Goal: Task Accomplishment & Management: Use online tool/utility

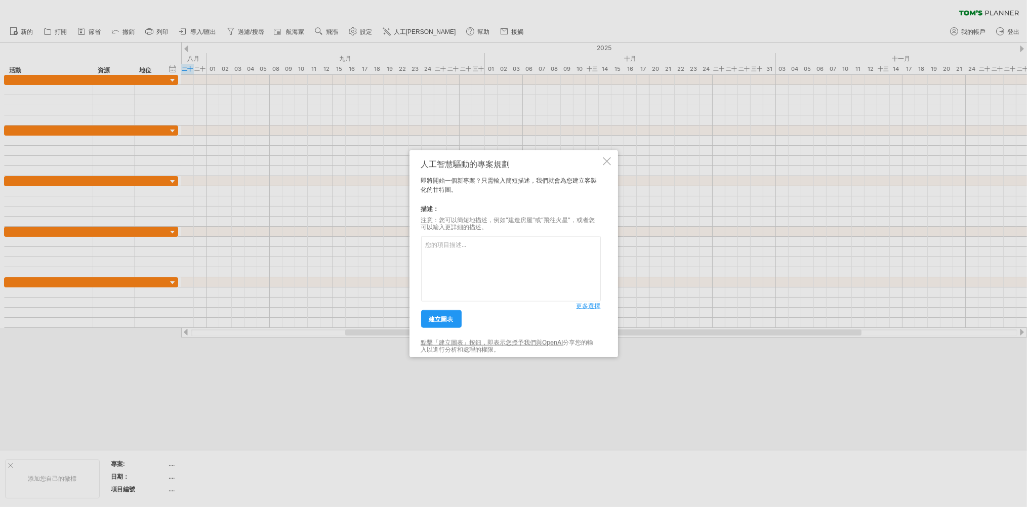
click at [489, 260] on textarea at bounding box center [511, 268] width 180 height 65
click at [487, 258] on textarea at bounding box center [511, 268] width 180 height 65
click at [448, 252] on textarea at bounding box center [511, 268] width 180 height 65
paste textarea "美術工作項目"
click at [447, 316] on font "建立圖表" at bounding box center [441, 319] width 24 height 8
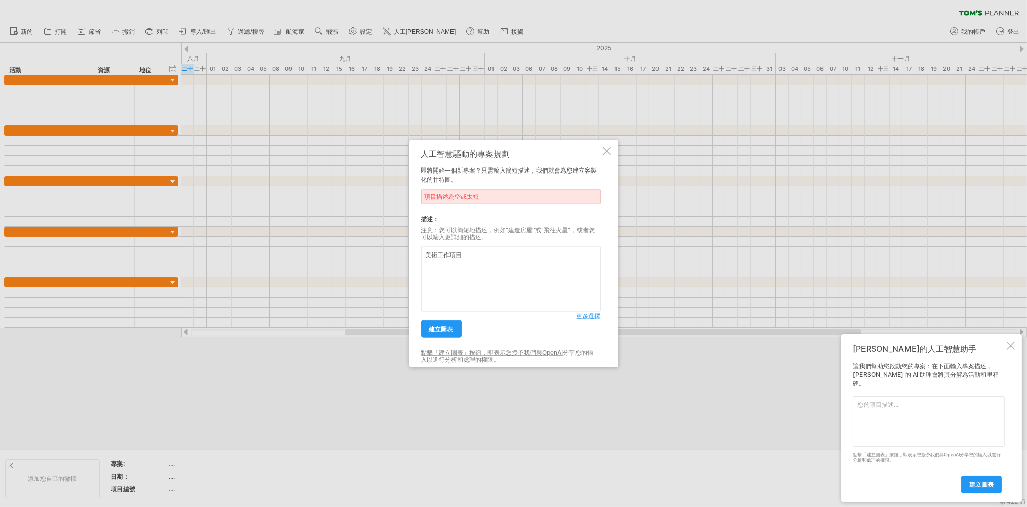
click at [480, 252] on textarea "美術工作項目" at bounding box center [511, 279] width 180 height 65
type textarea "美術工作項目，內容項目有角色設定，劇情立繪，一般立繪，互動立繪"
click at [585, 317] on font "更多選擇" at bounding box center [589, 316] width 24 height 8
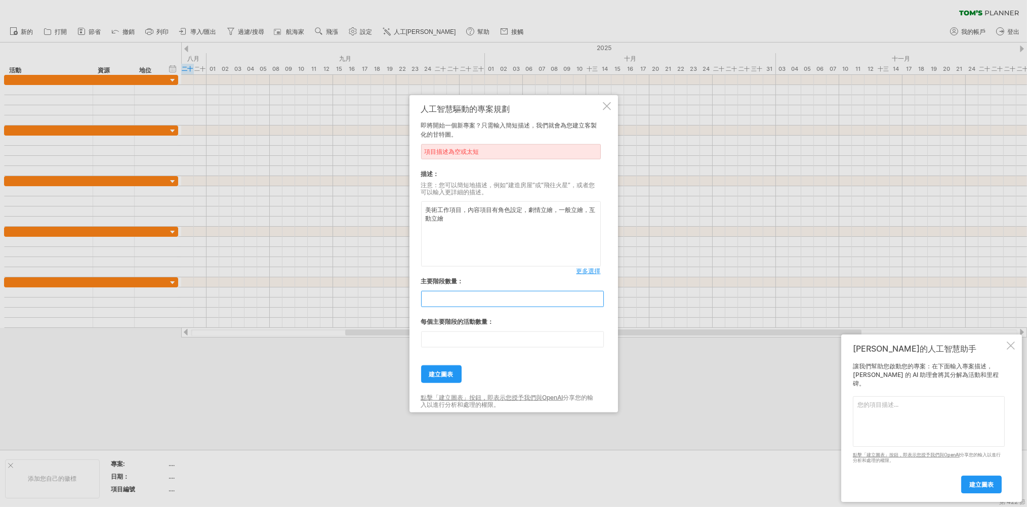
click at [494, 300] on input "**" at bounding box center [512, 299] width 183 height 16
click at [444, 299] on input "**" at bounding box center [512, 299] width 183 height 16
click at [598, 303] on input "*" at bounding box center [512, 299] width 183 height 16
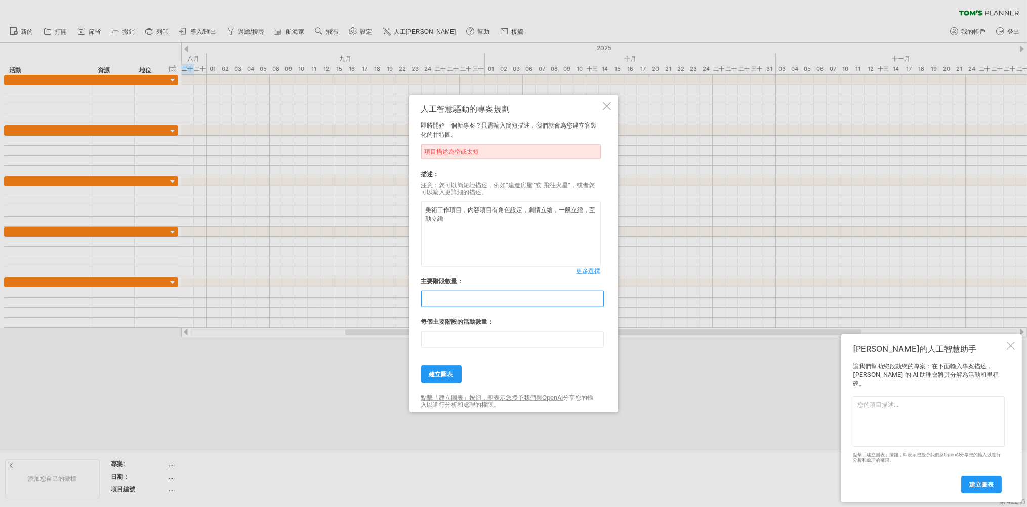
click at [598, 303] on input "*" at bounding box center [512, 299] width 183 height 16
type input "*"
click at [598, 303] on input "*" at bounding box center [512, 299] width 183 height 16
click at [597, 341] on input "**" at bounding box center [512, 340] width 183 height 16
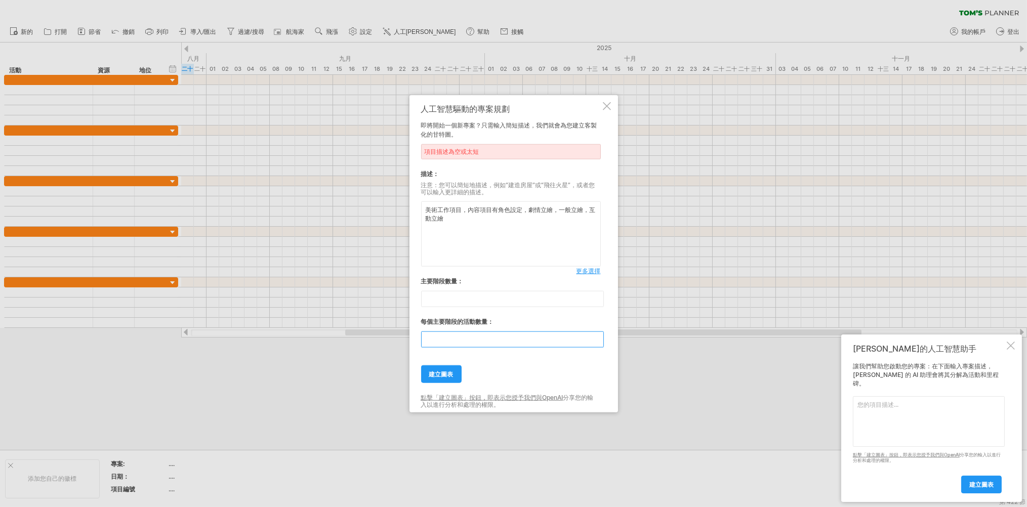
click at [598, 341] on input "*" at bounding box center [512, 340] width 183 height 16
type input "*"
click at [598, 341] on input "*" at bounding box center [512, 340] width 183 height 16
click at [440, 373] on font "建立圖表" at bounding box center [441, 375] width 24 height 8
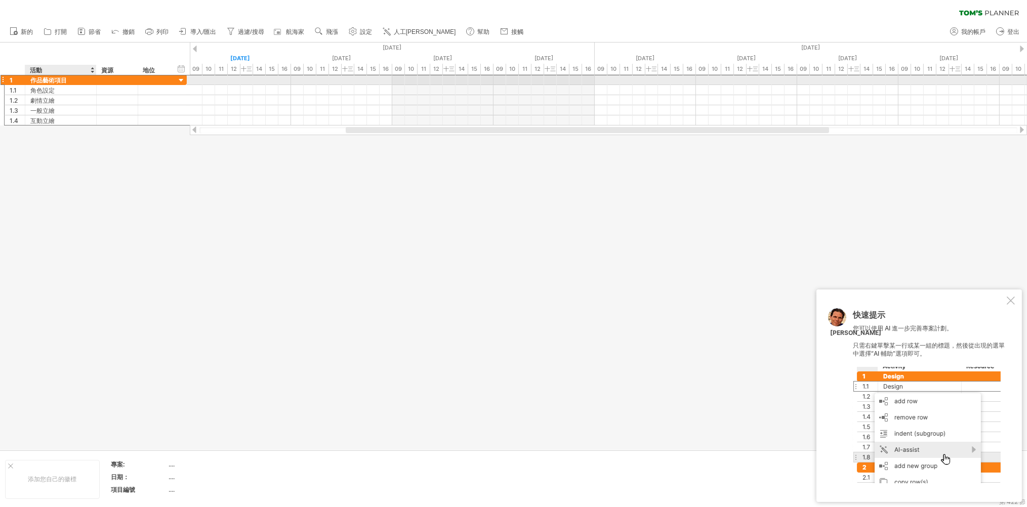
click at [63, 78] on font "作品藝術項目" at bounding box center [48, 80] width 36 height 8
click at [65, 80] on font "作品藝術項目" at bounding box center [48, 80] width 36 height 8
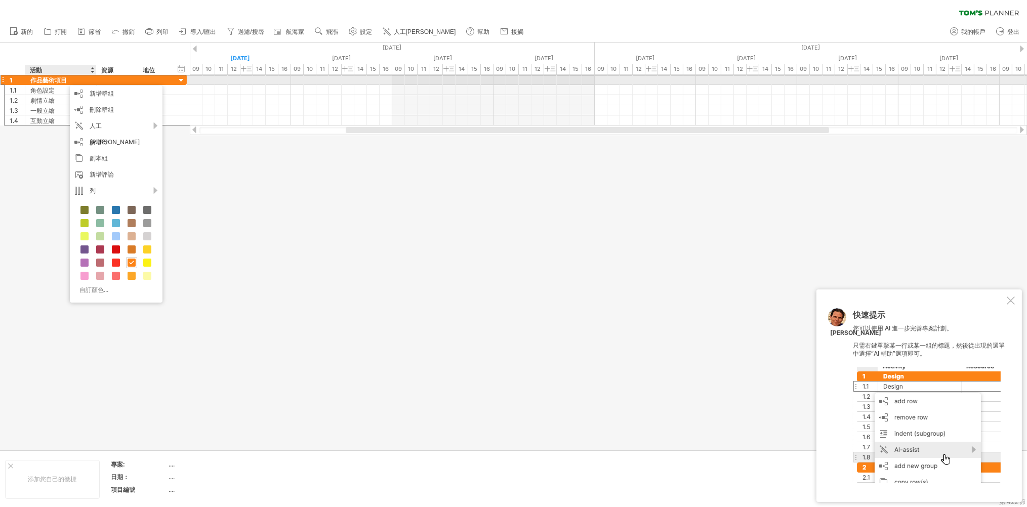
click at [62, 80] on font "作品藝術項目" at bounding box center [48, 80] width 36 height 8
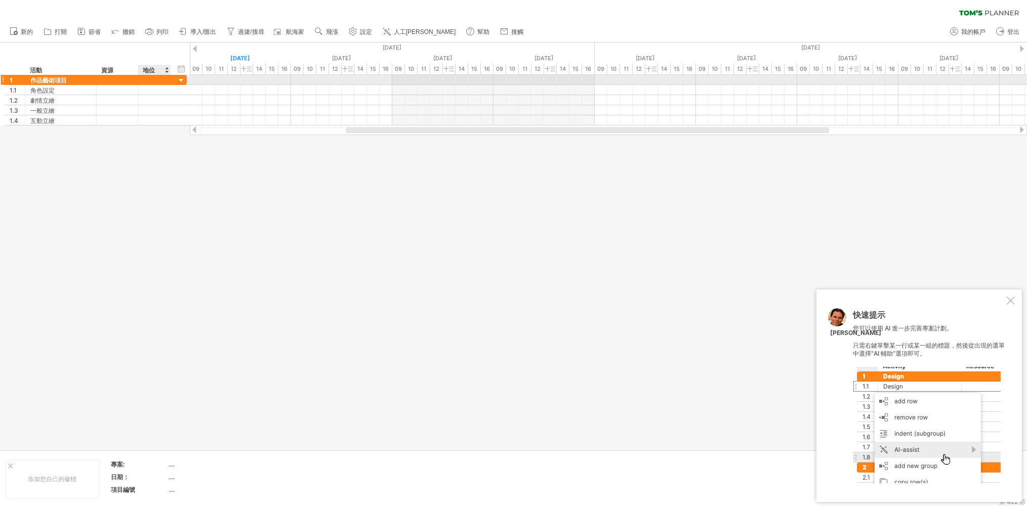
click at [180, 78] on div at bounding box center [182, 81] width 10 height 10
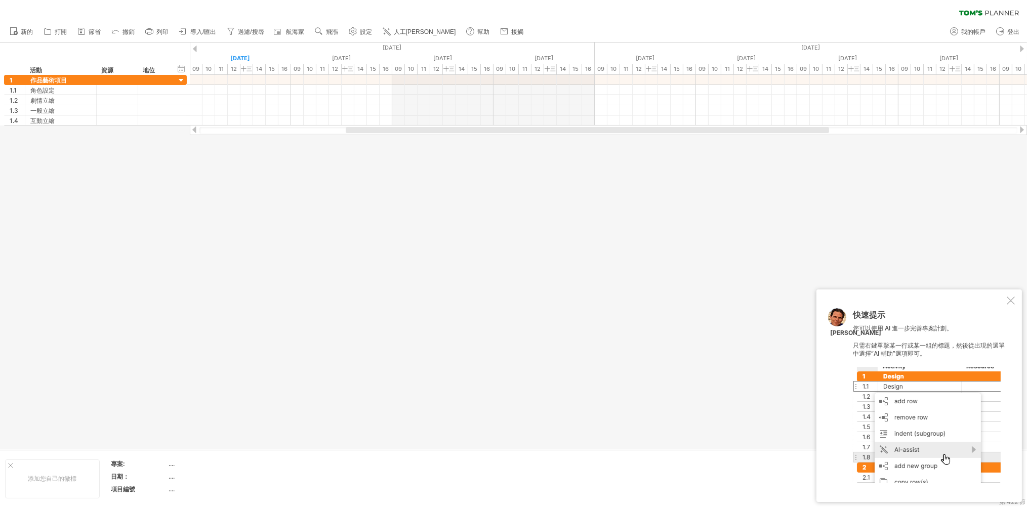
click at [1011, 299] on div at bounding box center [1011, 301] width 8 height 8
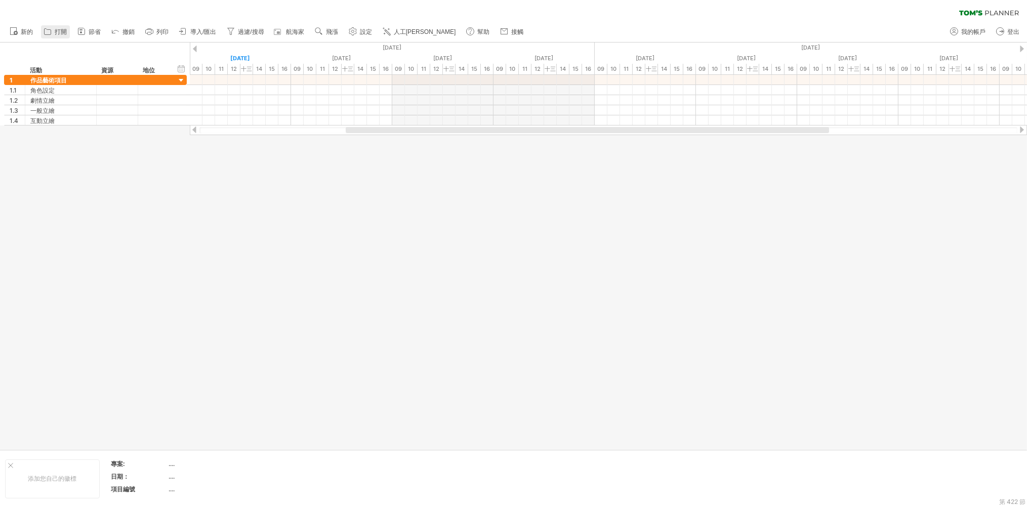
click at [52, 31] on icon at bounding box center [48, 31] width 10 height 10
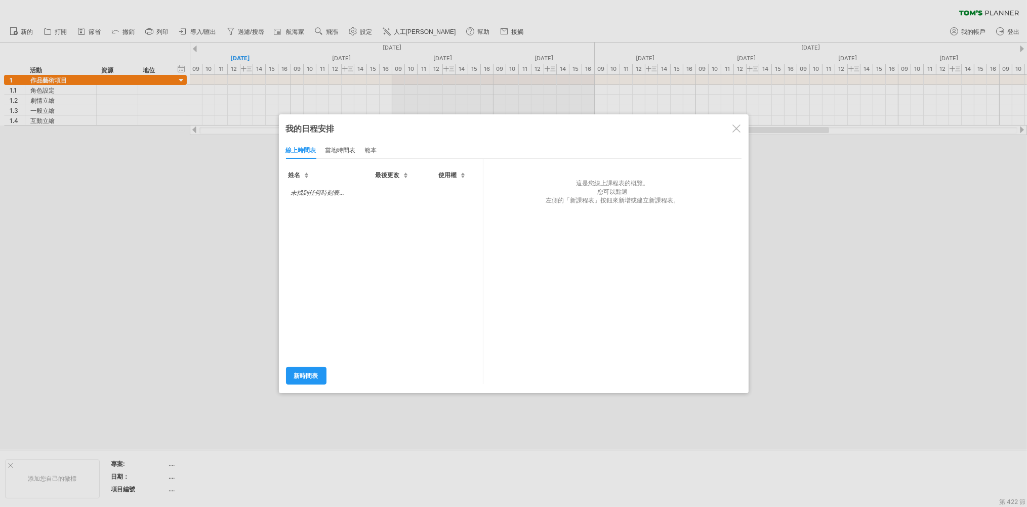
click at [738, 130] on div at bounding box center [737, 129] width 8 height 8
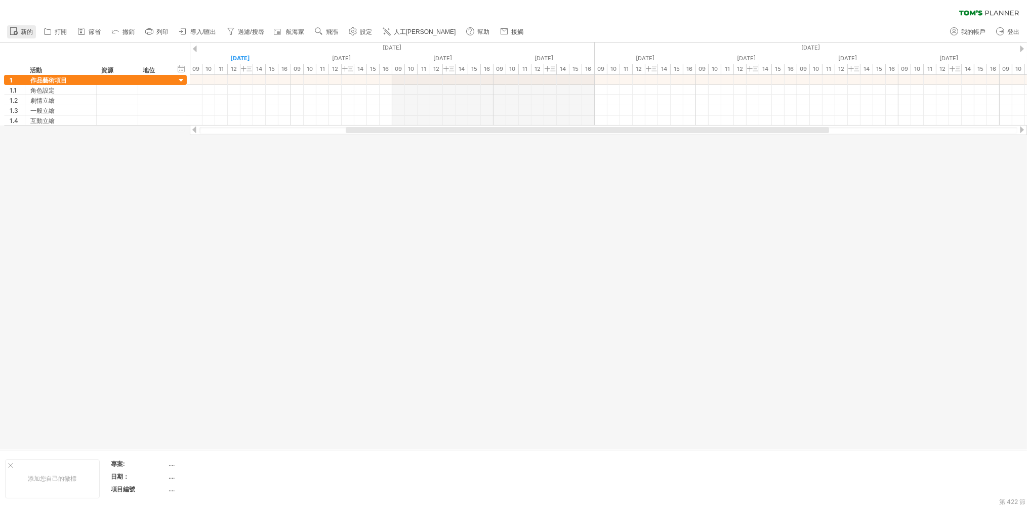
click at [23, 31] on font "新的" at bounding box center [27, 31] width 12 height 7
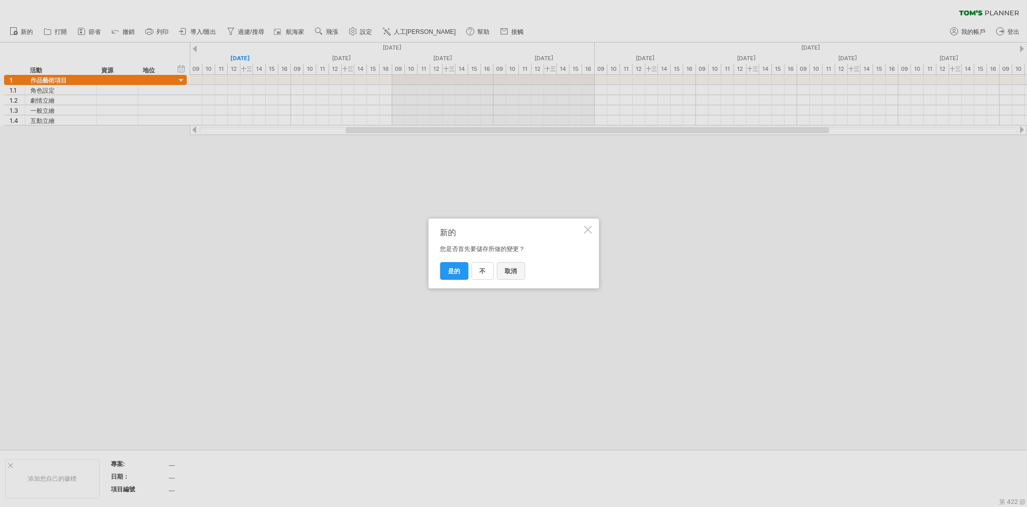
click at [505, 268] on font "取消" at bounding box center [511, 271] width 12 height 8
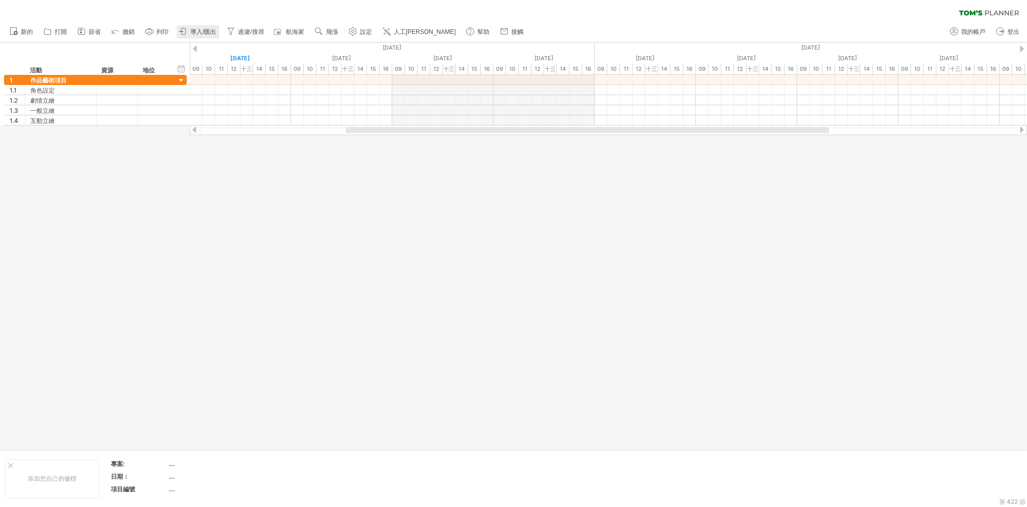
click at [192, 35] on link "導入/匯出" at bounding box center [198, 31] width 43 height 13
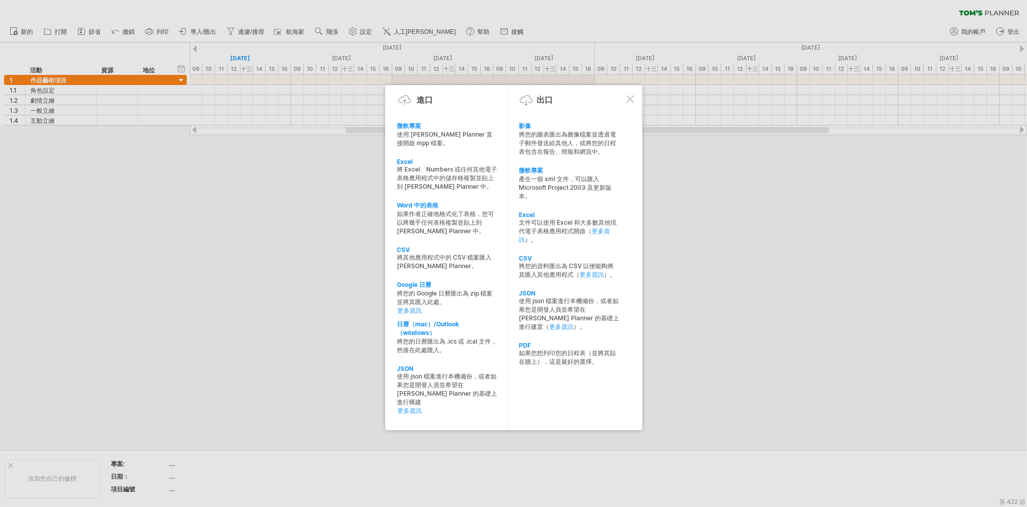
click at [629, 103] on div at bounding box center [630, 99] width 8 height 8
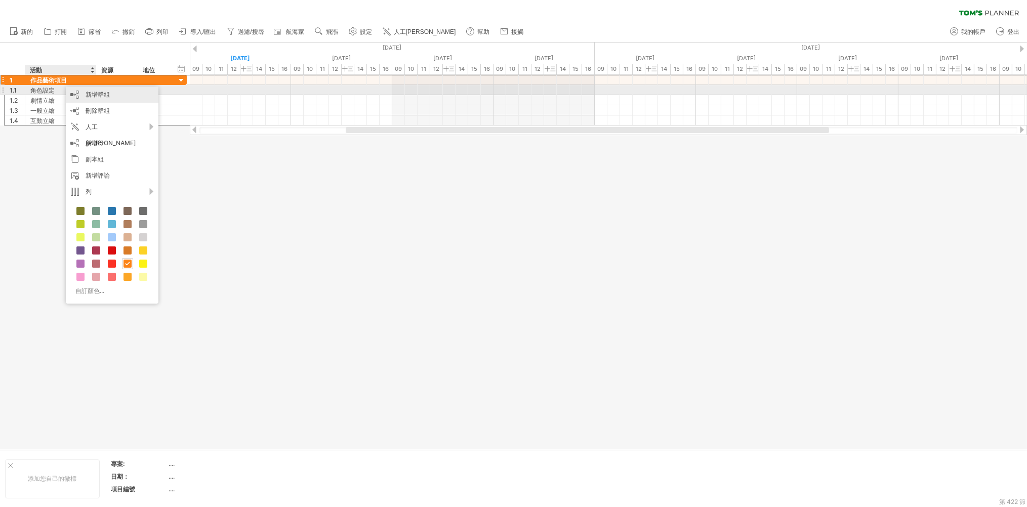
click at [95, 94] on font "新增群組" at bounding box center [98, 95] width 24 height 8
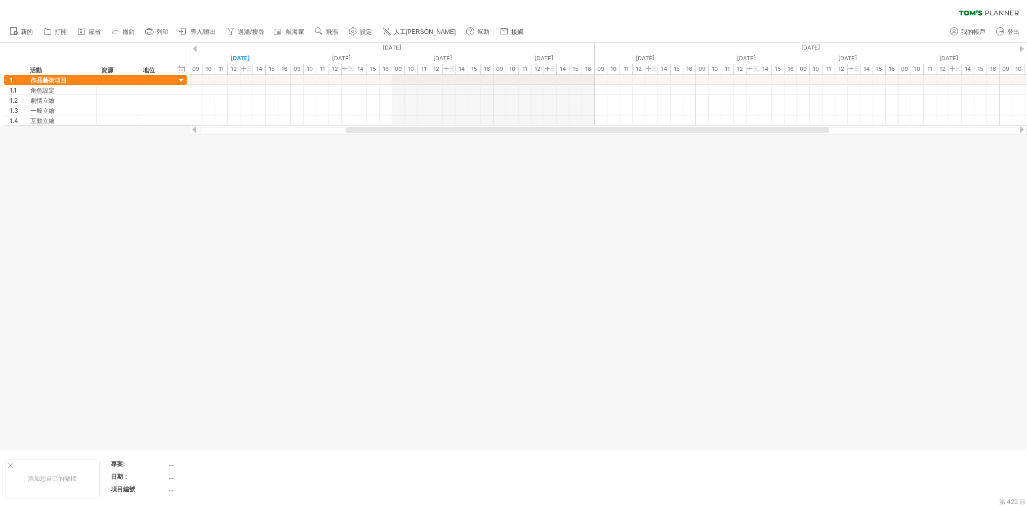
click at [193, 48] on div at bounding box center [195, 49] width 4 height 7
click at [195, 48] on div at bounding box center [195, 49] width 4 height 7
click at [196, 48] on div at bounding box center [195, 49] width 4 height 7
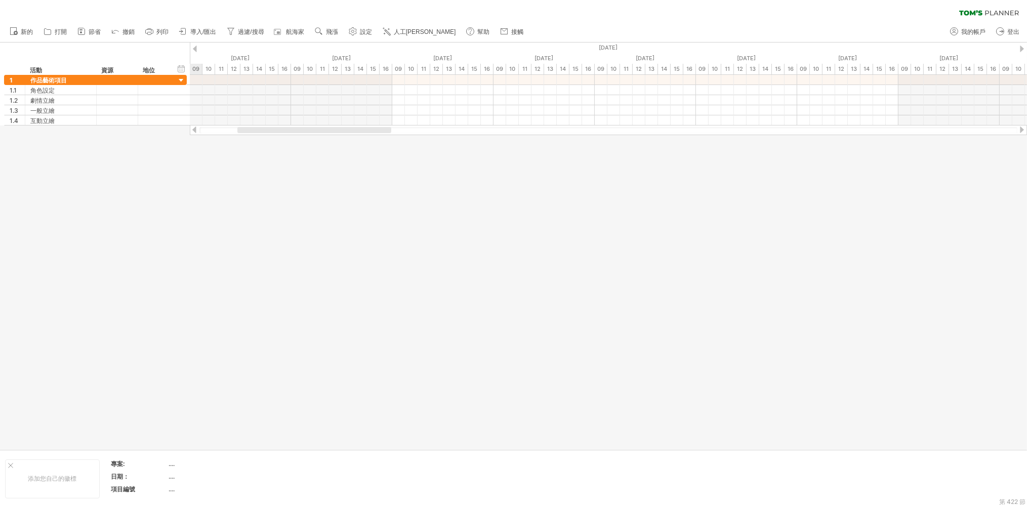
click at [196, 48] on div at bounding box center [195, 49] width 4 height 7
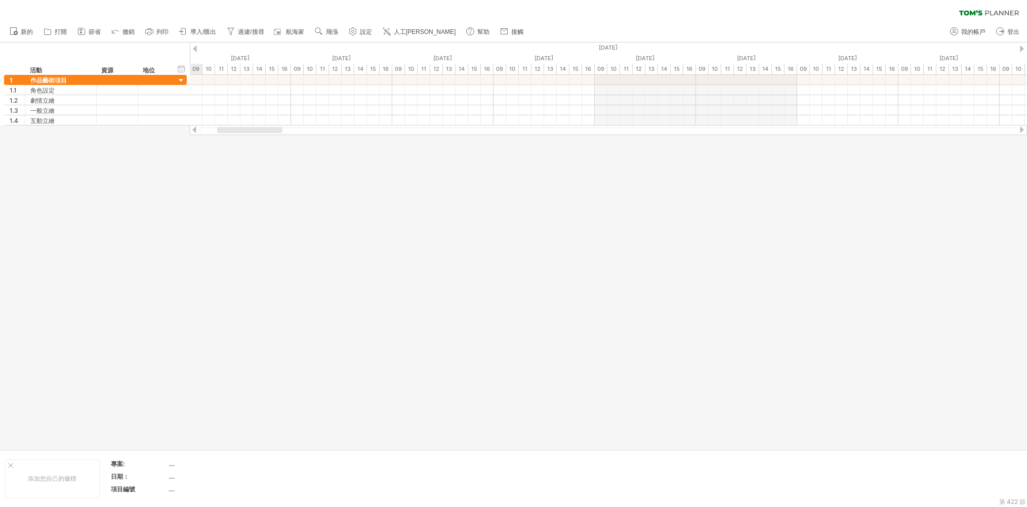
click at [196, 48] on div at bounding box center [195, 49] width 4 height 7
drag, startPoint x: 244, startPoint y: 131, endPoint x: 204, endPoint y: 131, distance: 39.5
click at [204, 131] on div at bounding box center [224, 130] width 51 height 6
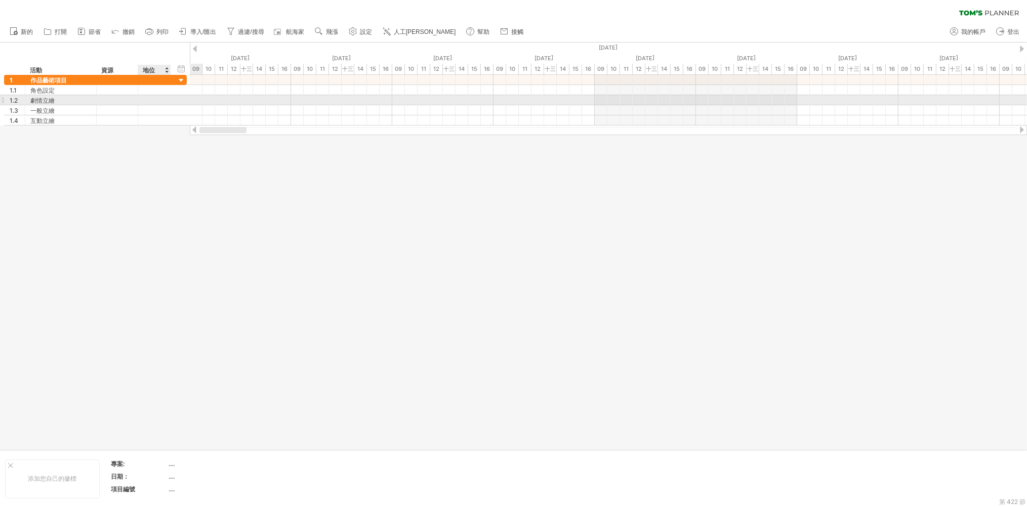
drag, startPoint x: 229, startPoint y: 131, endPoint x: 172, endPoint y: 99, distance: 65.9
click at [172, 99] on div "嘗試造訪 [DOMAIN_NAME] 再次連接... 0% 清除過濾器 新的" at bounding box center [513, 253] width 1027 height 507
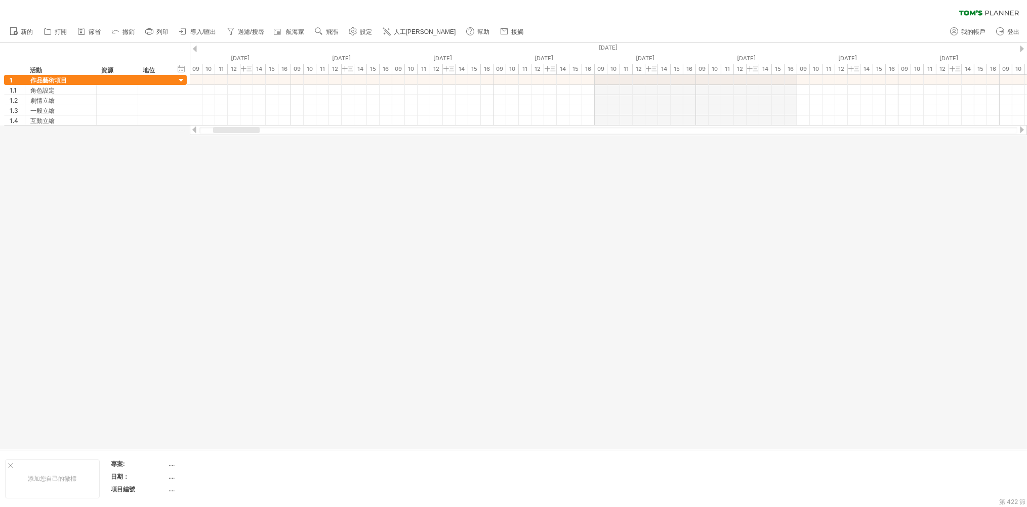
click at [191, 49] on div "[DATE]" at bounding box center [443, 48] width 2734 height 11
click at [197, 49] on div "[DATE]" at bounding box center [443, 48] width 2734 height 11
click at [404, 31] on font "人工[PERSON_NAME]" at bounding box center [425, 31] width 62 height 7
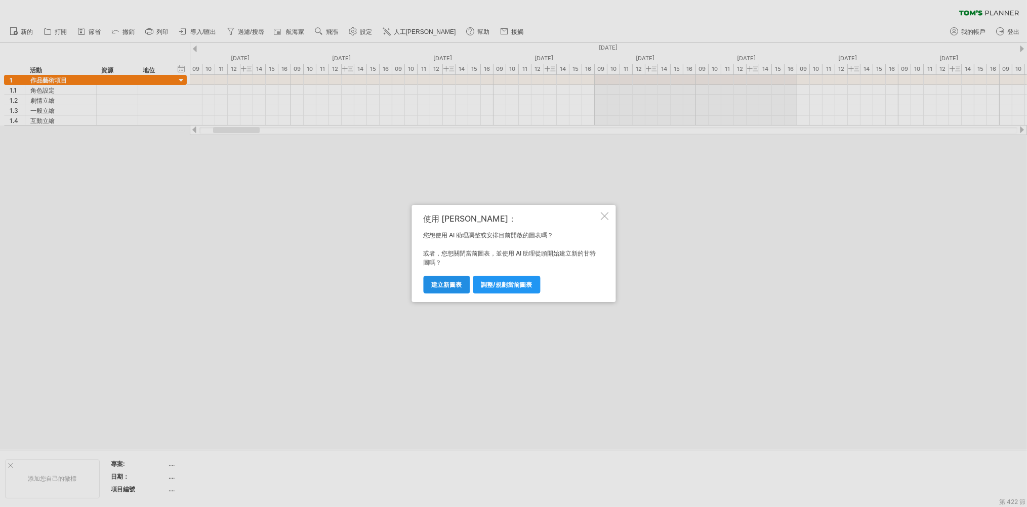
click at [448, 283] on font "建立新圖表" at bounding box center [446, 285] width 30 height 8
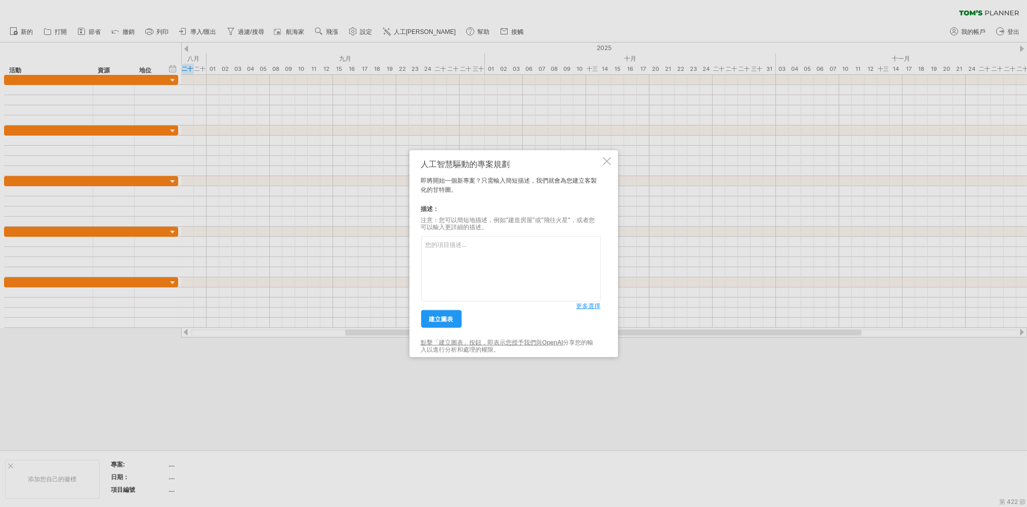
click at [459, 254] on textarea at bounding box center [511, 268] width 180 height 65
type textarea "2"
type textarea "大項目:角色，主線多人CG，主線HCG，劇情背景，關卡入口圖"
click at [587, 306] on font "更多選擇" at bounding box center [589, 306] width 24 height 8
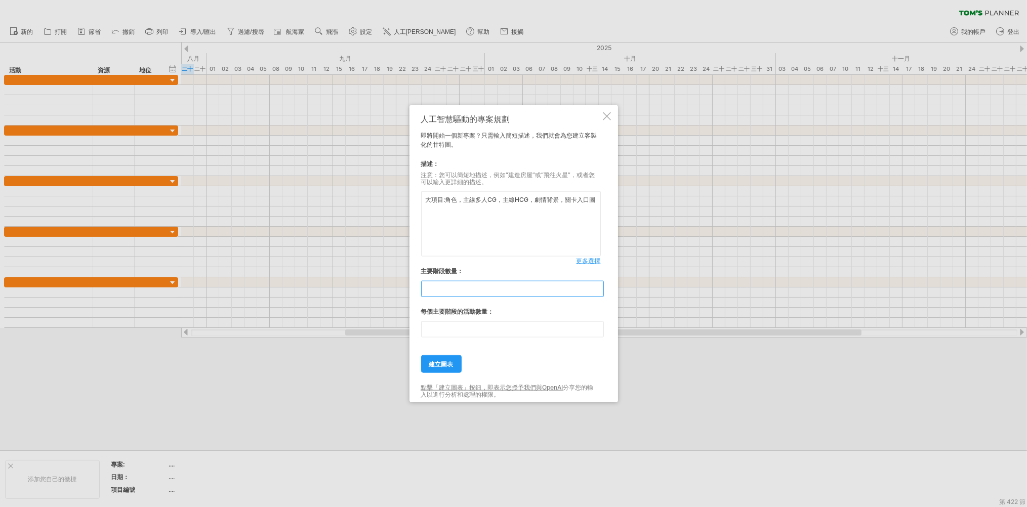
drag, startPoint x: 453, startPoint y: 293, endPoint x: 406, endPoint y: 283, distance: 47.7
click at [406, 283] on div "嘗試造訪 [DOMAIN_NAME] 再次連接... 0% 清除過濾器 新的" at bounding box center [513, 253] width 1027 height 507
click at [448, 361] on font "建立圖表" at bounding box center [441, 364] width 24 height 8
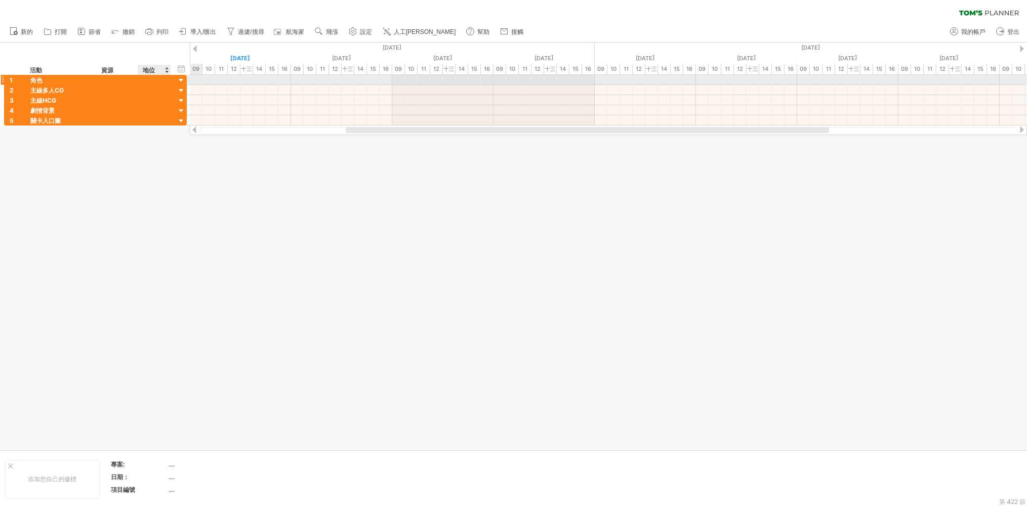
click at [182, 77] on div at bounding box center [182, 81] width 10 height 10
click at [3, 80] on div at bounding box center [3, 79] width 4 height 11
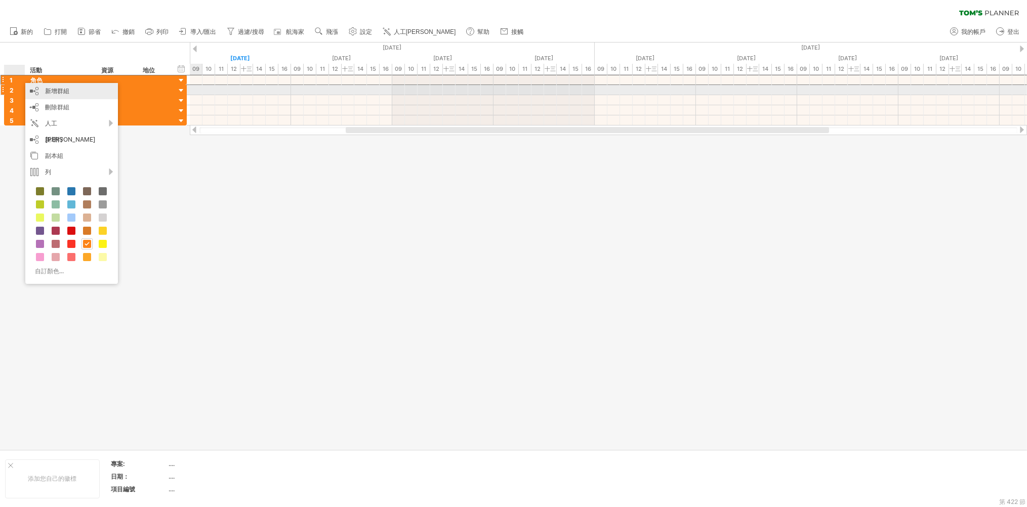
click at [61, 93] on font "新增群組" at bounding box center [57, 91] width 24 height 8
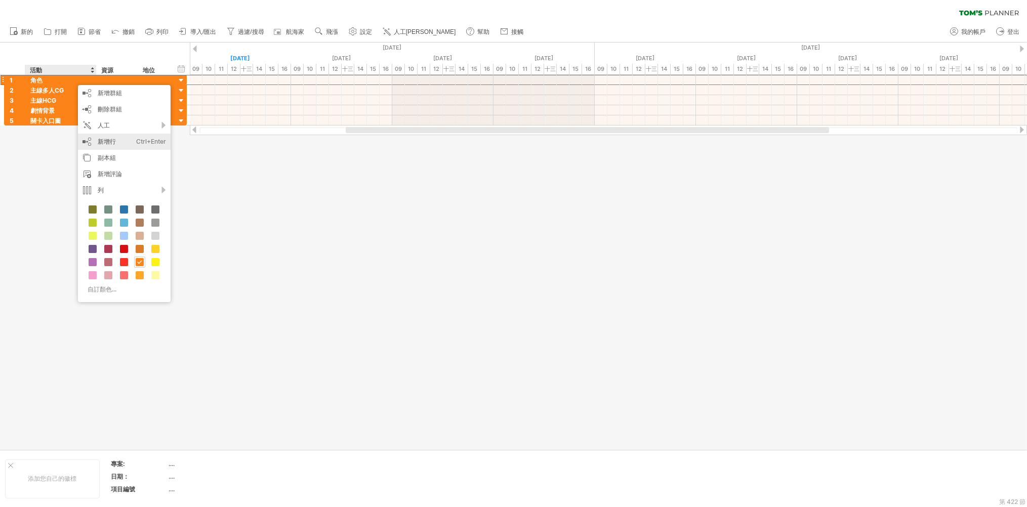
click at [114, 138] on font "新增行" at bounding box center [107, 142] width 18 height 8
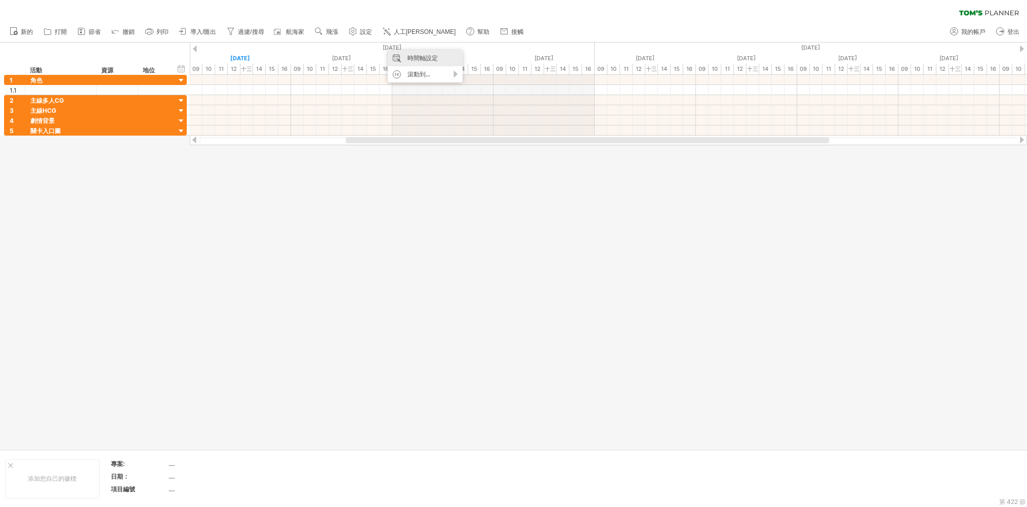
click at [430, 58] on font "時間軸設定" at bounding box center [423, 58] width 30 height 8
select select "*"
select select "**"
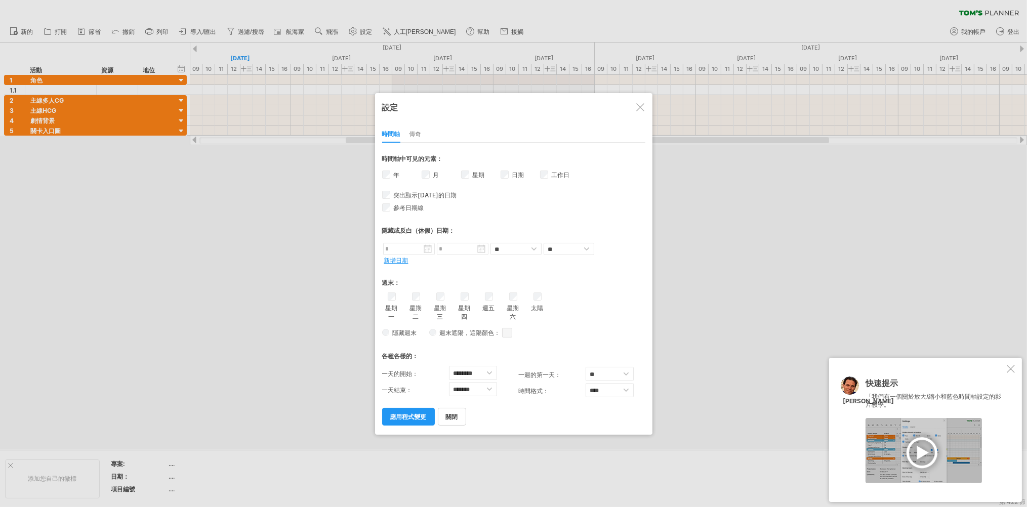
click at [413, 132] on font "傳奇" at bounding box center [416, 134] width 12 height 8
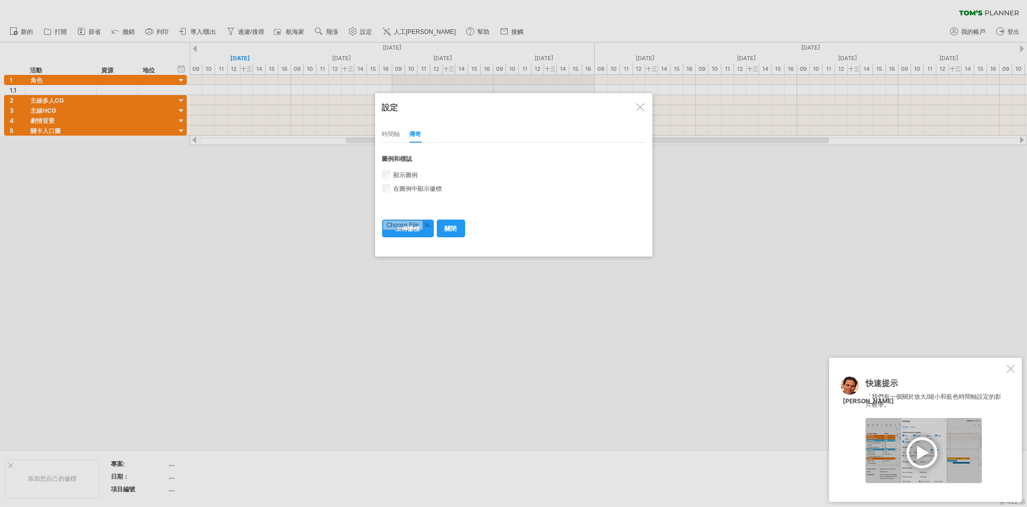
click at [393, 136] on font "時間軸" at bounding box center [391, 134] width 18 height 8
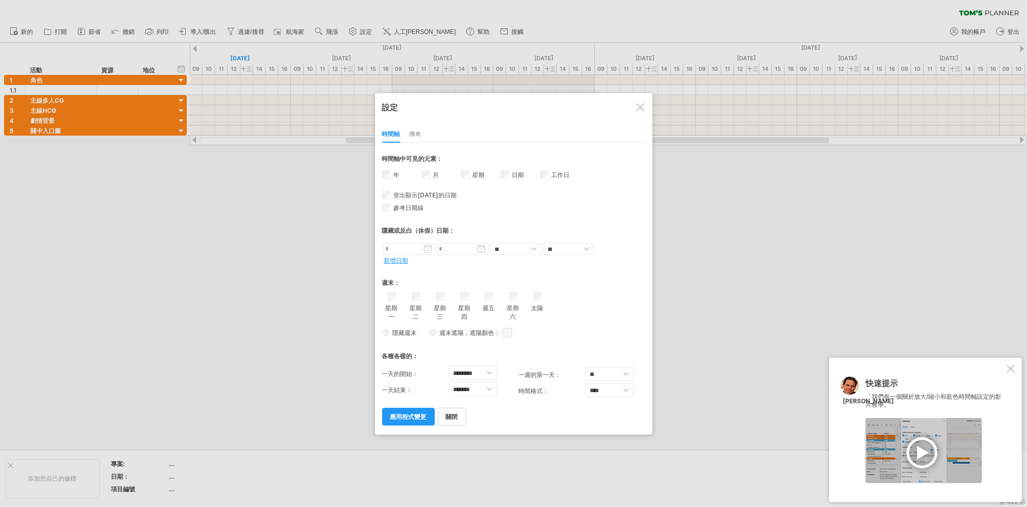
click at [501, 169] on div "年 月 星期 週數的可見性 目前時間軸上沒有足夠的水平空間來顯示週數。 不過，如果您放大日程表，則在可能的情況下會顯示週數。 日期" at bounding box center [513, 169] width 263 height 0
click at [422, 413] on font "應用程式變更" at bounding box center [408, 417] width 36 height 8
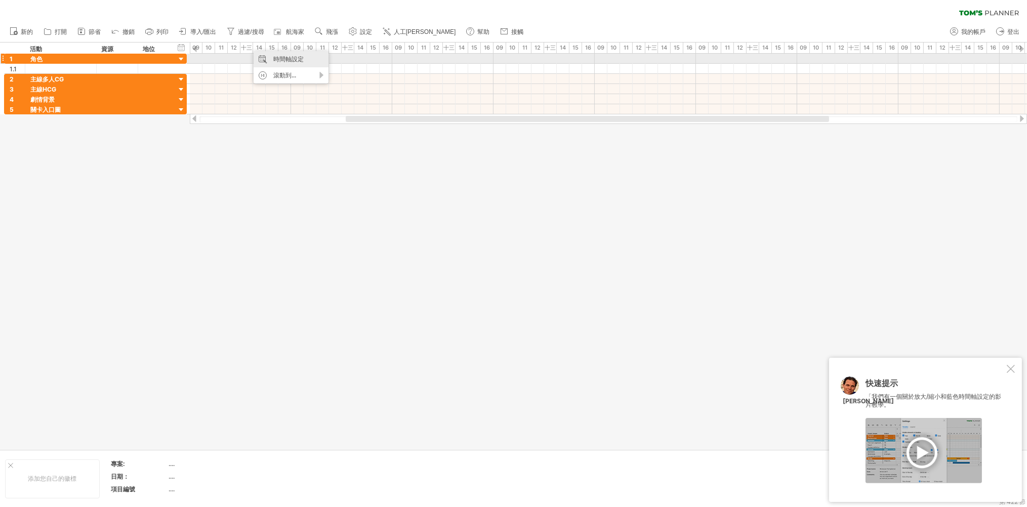
click at [267, 56] on div "時間軸設定" at bounding box center [291, 59] width 75 height 16
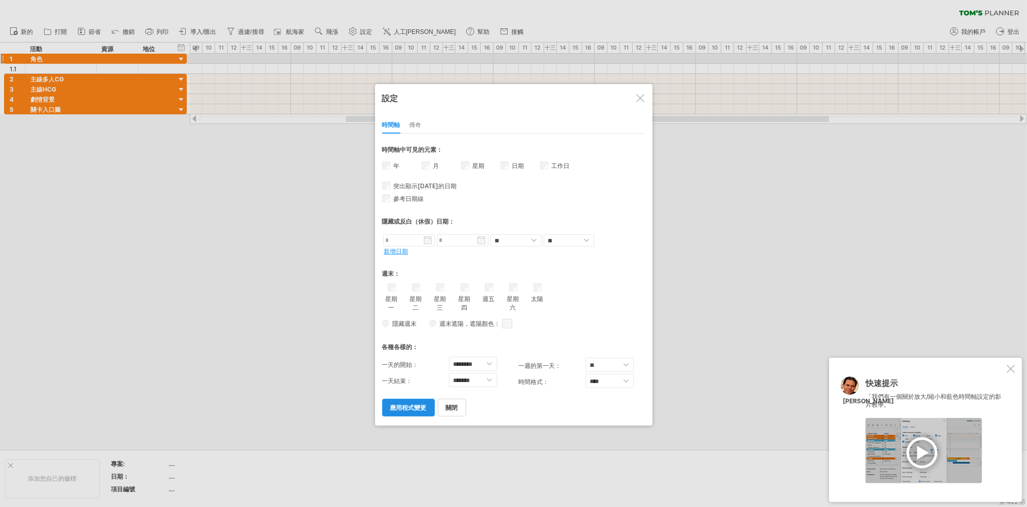
click at [402, 404] on font "應用程式變更" at bounding box center [408, 408] width 36 height 8
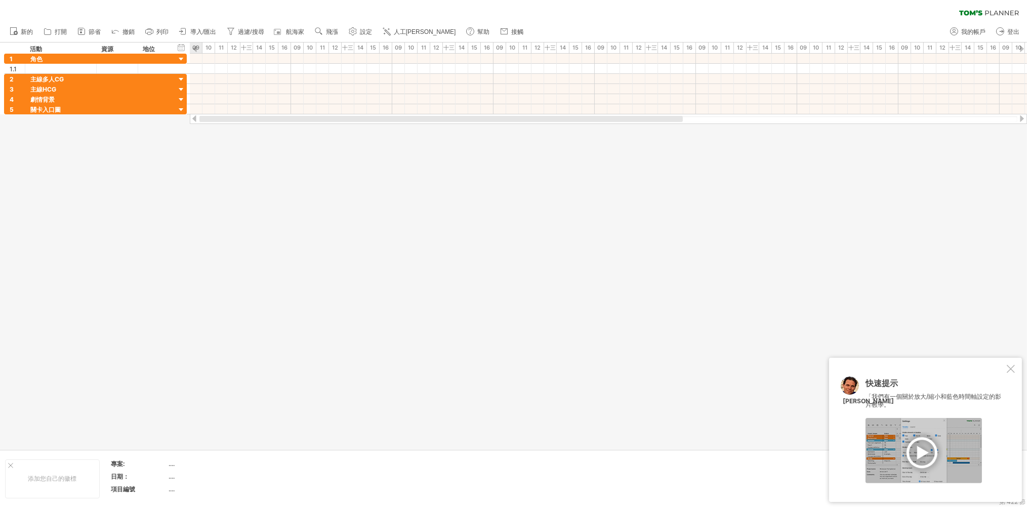
drag, startPoint x: 416, startPoint y: 120, endPoint x: 195, endPoint y: 119, distance: 220.7
click at [195, 119] on div at bounding box center [608, 119] width 837 height 10
drag, startPoint x: 354, startPoint y: 118, endPoint x: 572, endPoint y: 123, distance: 217.7
click at [572, 123] on div at bounding box center [608, 119] width 837 height 10
click at [414, 34] on font "人工[PERSON_NAME]" at bounding box center [425, 31] width 62 height 7
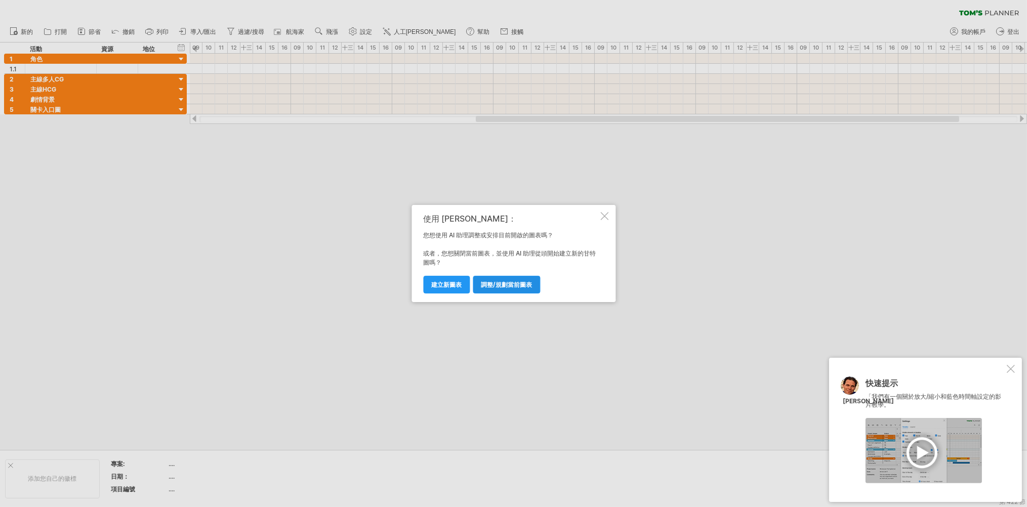
click at [511, 287] on font "調整/規劃當前圖表" at bounding box center [506, 285] width 51 height 8
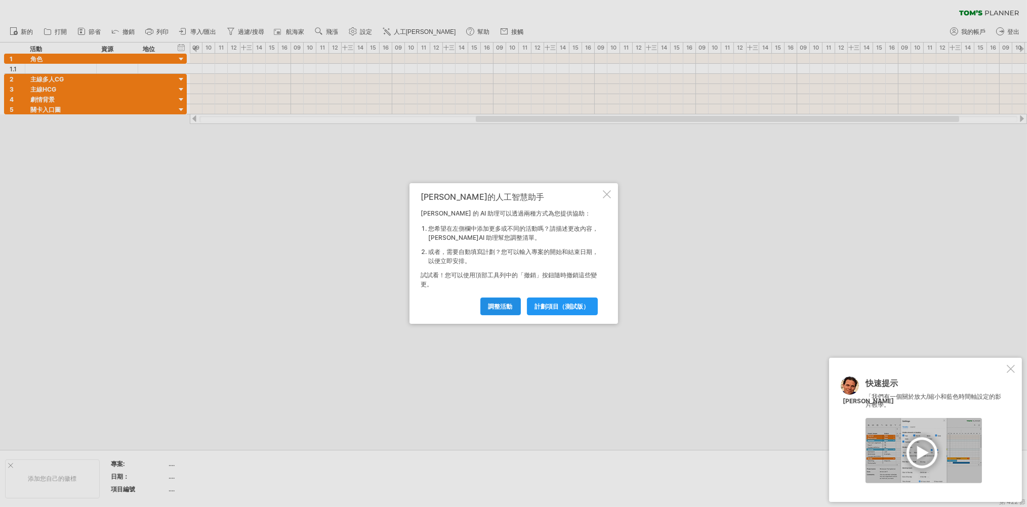
click at [499, 308] on font "調整活動" at bounding box center [501, 307] width 24 height 8
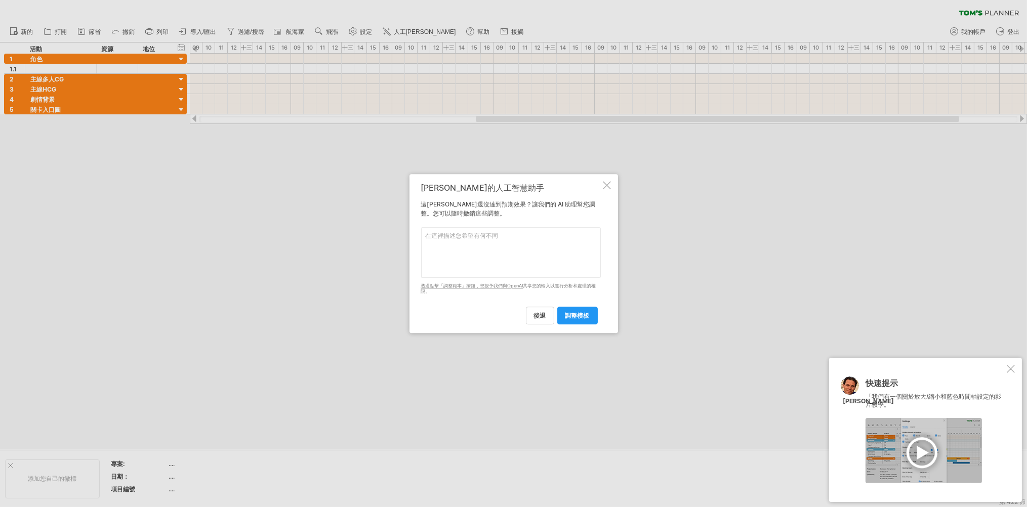
click at [467, 237] on textarea at bounding box center [511, 252] width 180 height 51
type textarea "j"
type textarea "我的橫軸不要日期，我要改成數量"
click at [574, 316] on font "調整模板" at bounding box center [577, 316] width 24 height 8
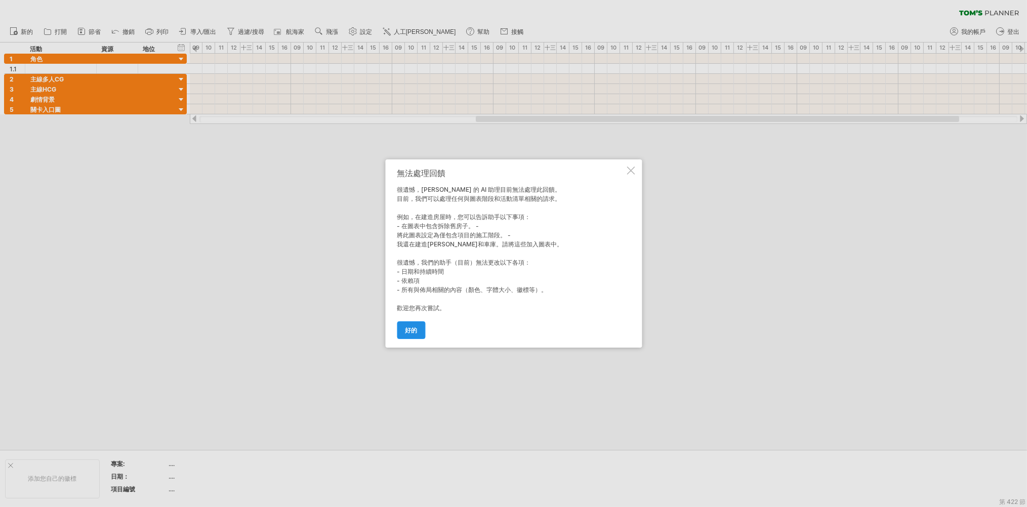
click at [412, 332] on font "好的" at bounding box center [411, 331] width 12 height 8
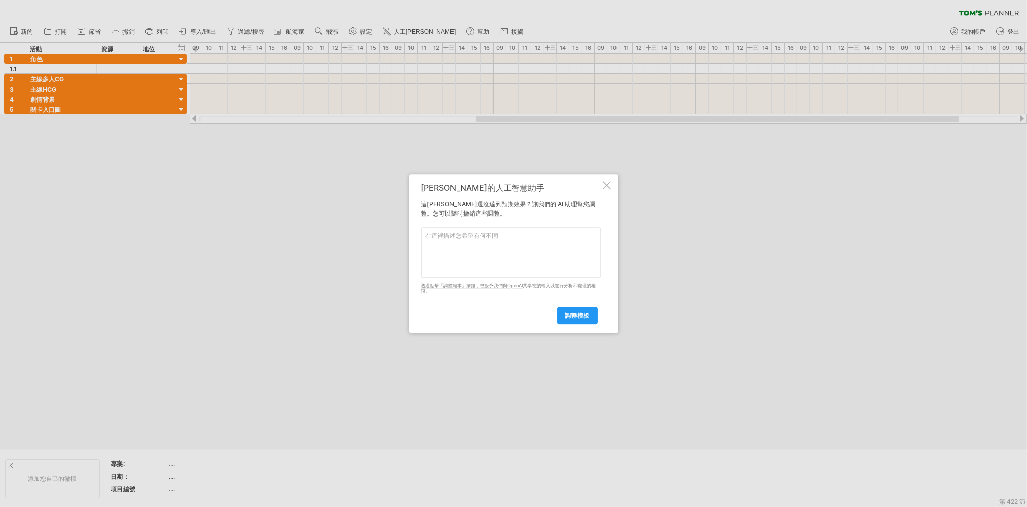
click at [605, 183] on div at bounding box center [607, 185] width 8 height 8
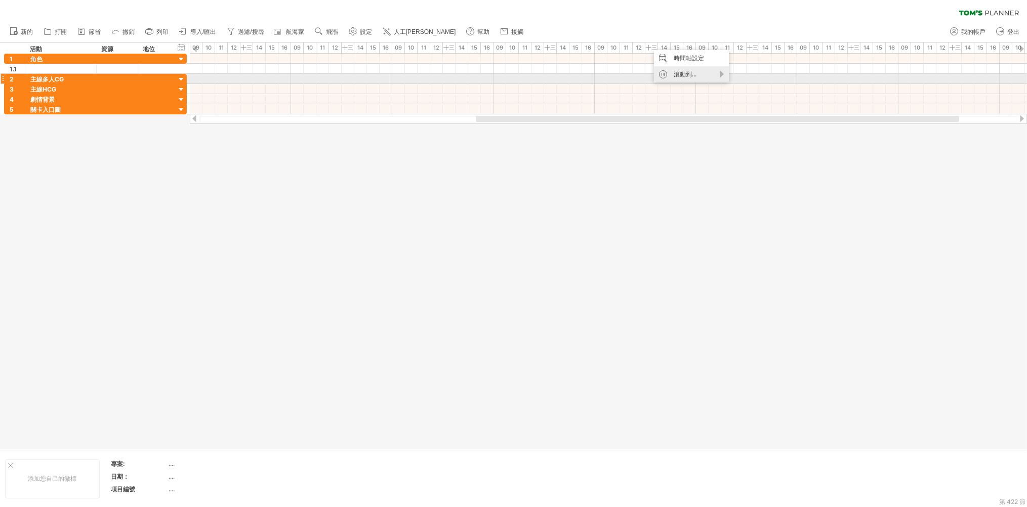
click at [691, 75] on font "滾動到..." at bounding box center [685, 74] width 23 height 8
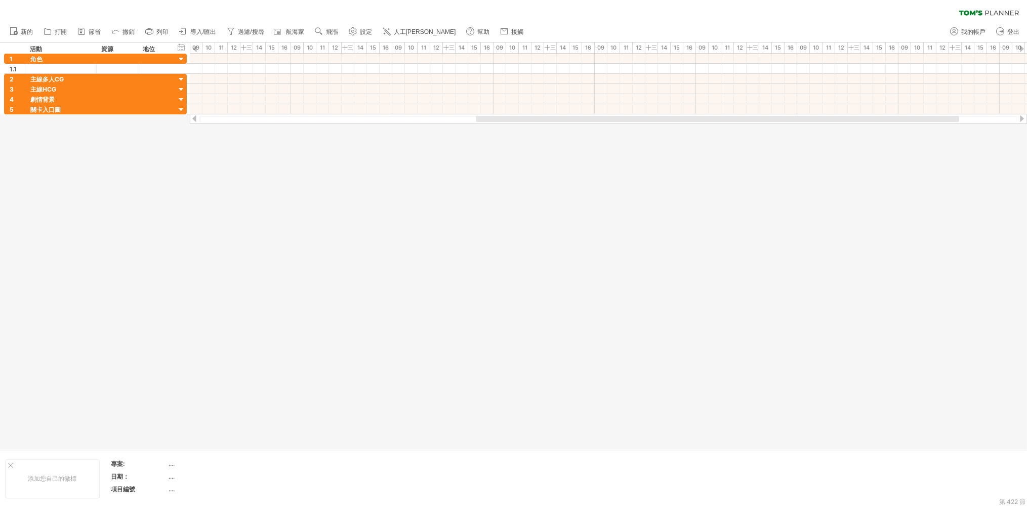
click at [663, 153] on div at bounding box center [513, 246] width 1027 height 407
